Goal: Check status: Check status

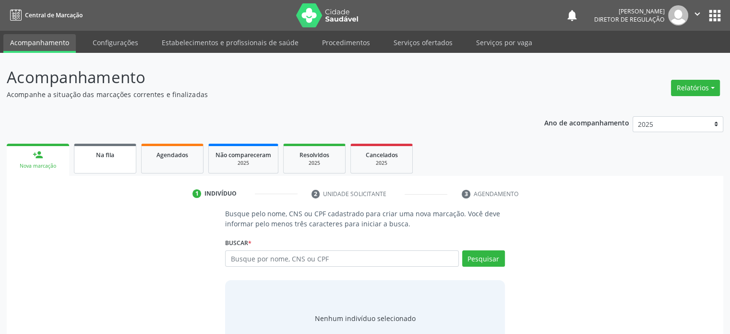
click at [103, 161] on link "Na fila" at bounding box center [105, 158] width 62 height 30
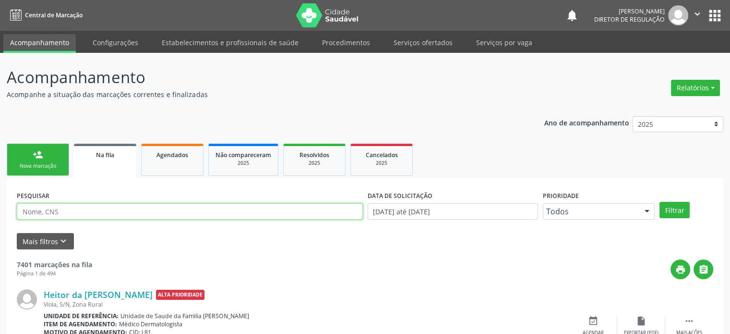
click at [69, 210] on input "text" at bounding box center [190, 211] width 346 height 16
type input "[PERSON_NAME]"
click at [659, 202] on button "Filtrar" at bounding box center [674, 210] width 30 height 16
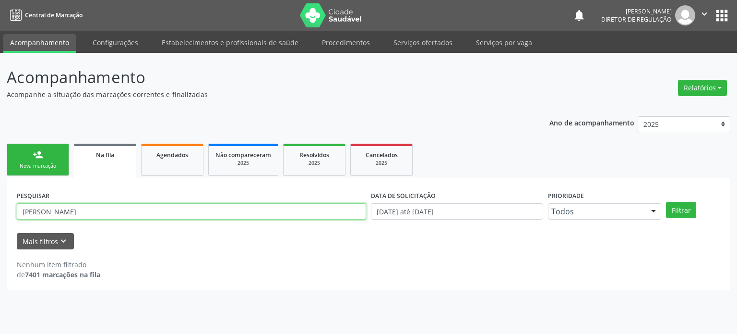
click at [56, 207] on input "[PERSON_NAME]" at bounding box center [191, 211] width 349 height 16
click at [95, 211] on input "[PERSON_NAME]" at bounding box center [191, 211] width 349 height 16
click at [722, 15] on button "apps" at bounding box center [722, 15] width 17 height 17
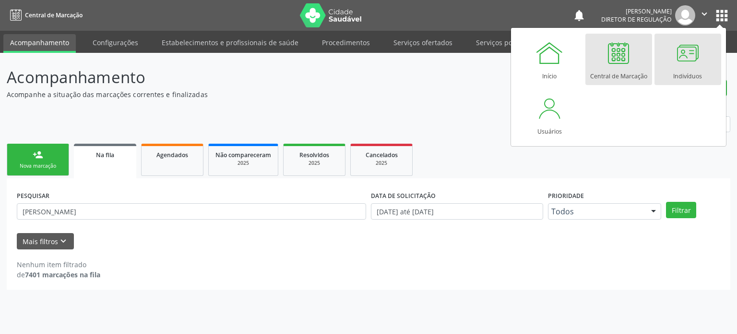
click at [685, 59] on div at bounding box center [687, 52] width 29 height 29
